Goal: Transaction & Acquisition: Download file/media

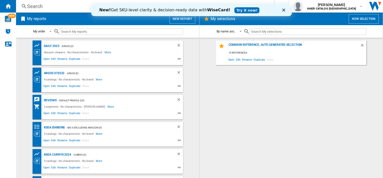
click at [283, 10] on icon "Close" at bounding box center [284, 10] width 3 height 3
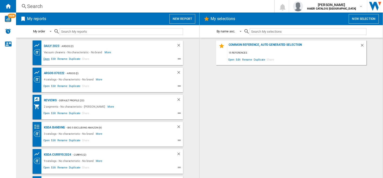
click at [47, 59] on span "Open" at bounding box center [47, 59] width 8 height 6
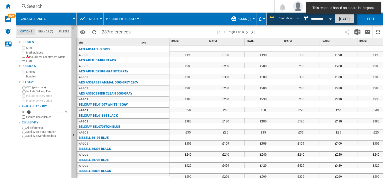
click at [341, 19] on button "[DATE]" at bounding box center [345, 18] width 20 height 9
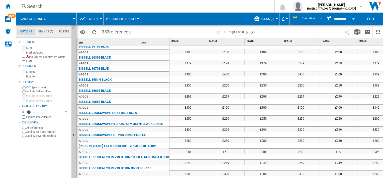
scroll to position [21, 0]
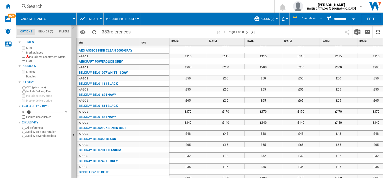
click at [271, 21] on button "Argos (2)" at bounding box center [269, 19] width 16 height 13
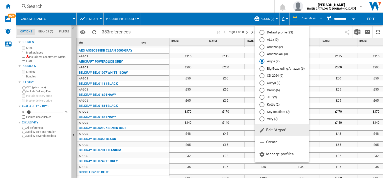
click at [278, 131] on span "Edit "Argos"..." at bounding box center [274, 129] width 31 height 5
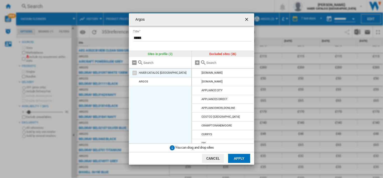
click at [134, 72] on md-icon at bounding box center [135, 73] width 6 height 6
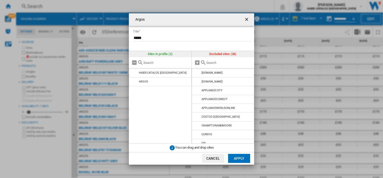
click at [216, 157] on button "Cancel" at bounding box center [213, 158] width 22 height 9
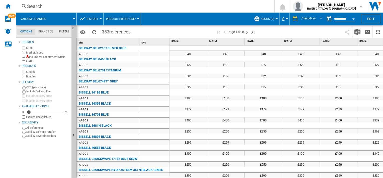
scroll to position [0, 0]
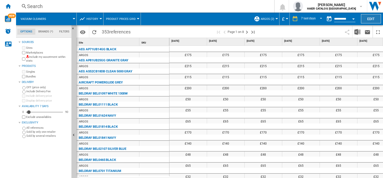
click at [371, 17] on button "Edit" at bounding box center [371, 18] width 20 height 9
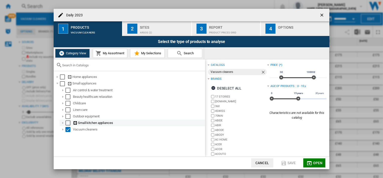
click at [67, 123] on div "Select" at bounding box center [67, 122] width 5 height 5
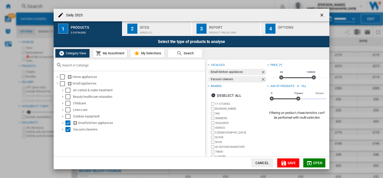
click at [319, 163] on span "Open" at bounding box center [318, 163] width 10 height 4
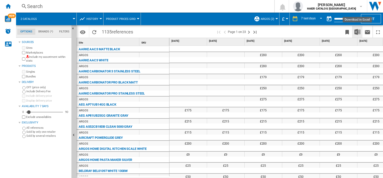
click at [356, 33] on img "Download in Excel" at bounding box center [358, 32] width 6 height 6
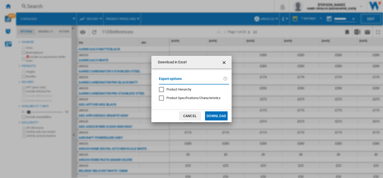
click at [188, 90] on span "Product Hierarchy" at bounding box center [179, 89] width 25 height 4
click at [188, 97] on span "Product Specifications/Characteristics" at bounding box center [194, 98] width 54 height 4
click at [209, 116] on button "Download" at bounding box center [216, 115] width 23 height 9
